Goal: Information Seeking & Learning: Learn about a topic

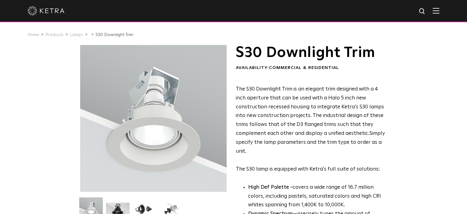
select select "Lighting Designer"
select select "[GEOGRAPHIC_DATA]"
select select "Lighting Designer"
select select "[GEOGRAPHIC_DATA]"
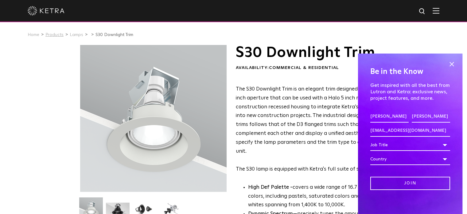
click at [53, 34] on link "Products" at bounding box center [54, 35] width 18 height 4
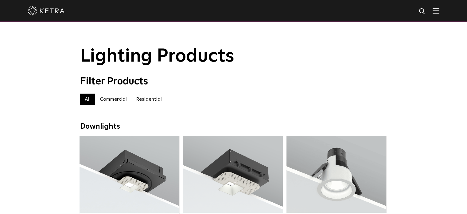
click at [150, 102] on label "Residential" at bounding box center [149, 98] width 35 height 11
select select "Lighting Designer"
select select "[GEOGRAPHIC_DATA]"
select select "Lighting Designer"
select select "[GEOGRAPHIC_DATA]"
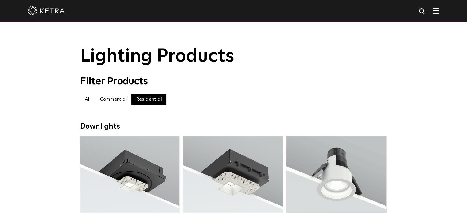
click at [150, 102] on label "Residential" at bounding box center [149, 98] width 35 height 11
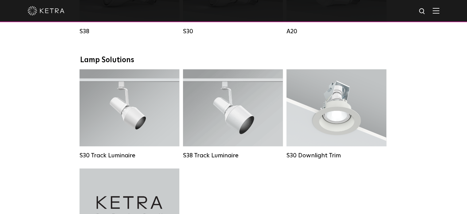
scroll to position [443, 0]
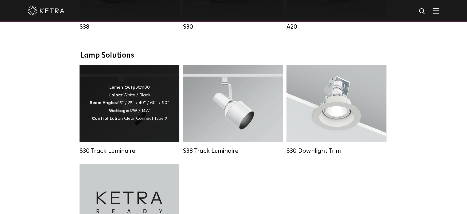
drag, startPoint x: 32, startPoint y: 131, endPoint x: 129, endPoint y: 115, distance: 98.2
click at [129, 115] on div "Downlights D2 Downlight Family Lumen Output: 1200 Colors: White / Black / Gloss…" at bounding box center [233, 106] width 467 height 855
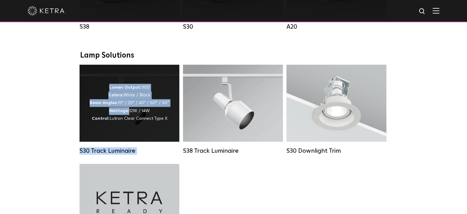
click at [128, 122] on div "Lumen Output: 1100 Colors: White / Black Beam Angles: 15° / 25° / 40° / 60° / 9…" at bounding box center [130, 103] width 80 height 39
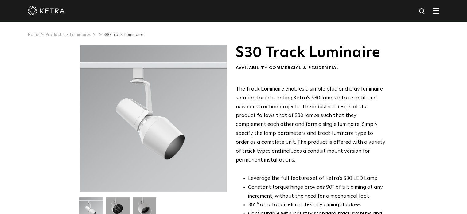
select select "Lighting Designer"
select select "[GEOGRAPHIC_DATA]"
select select "Lighting Designer"
select select "[GEOGRAPHIC_DATA]"
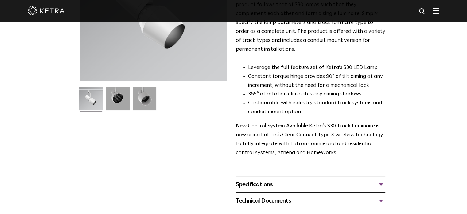
scroll to position [123, 0]
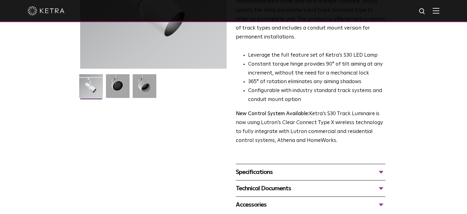
click at [252, 167] on div "Specifications" at bounding box center [311, 172] width 150 height 10
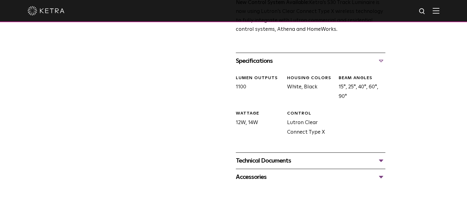
scroll to position [246, 0]
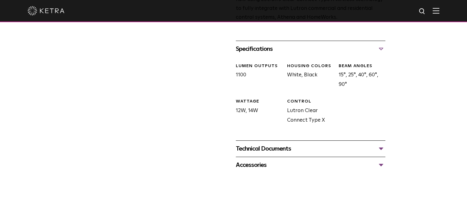
click at [280, 144] on div "Technical Documents" at bounding box center [311, 149] width 150 height 10
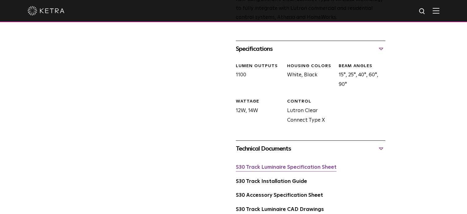
click at [270, 164] on link "S30 Track Luminaire Specification Sheet" at bounding box center [286, 166] width 101 height 5
